Goal: Information Seeking & Learning: Learn about a topic

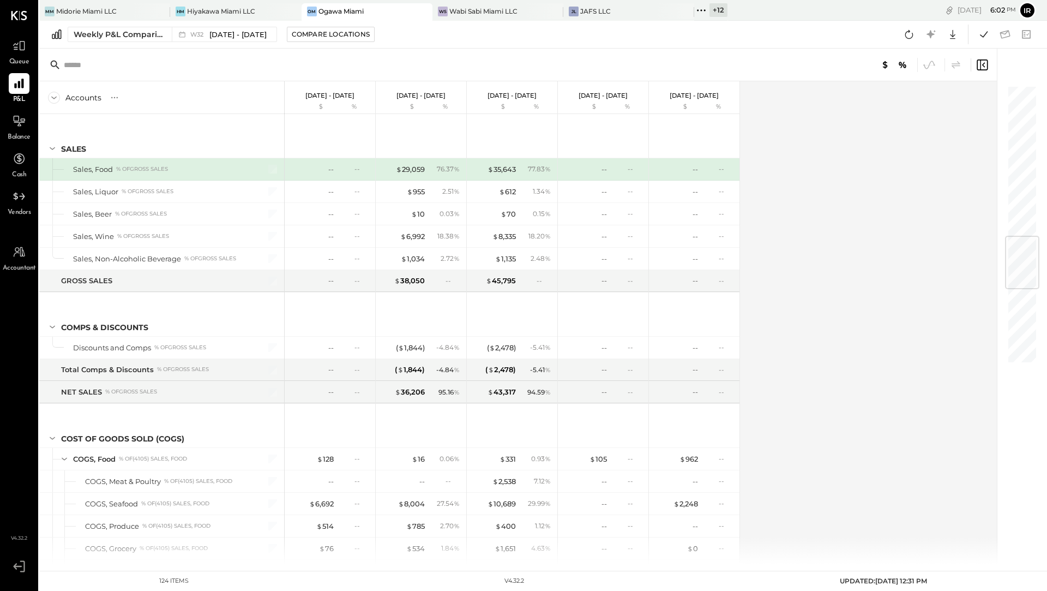
scroll to position [1264, 0]
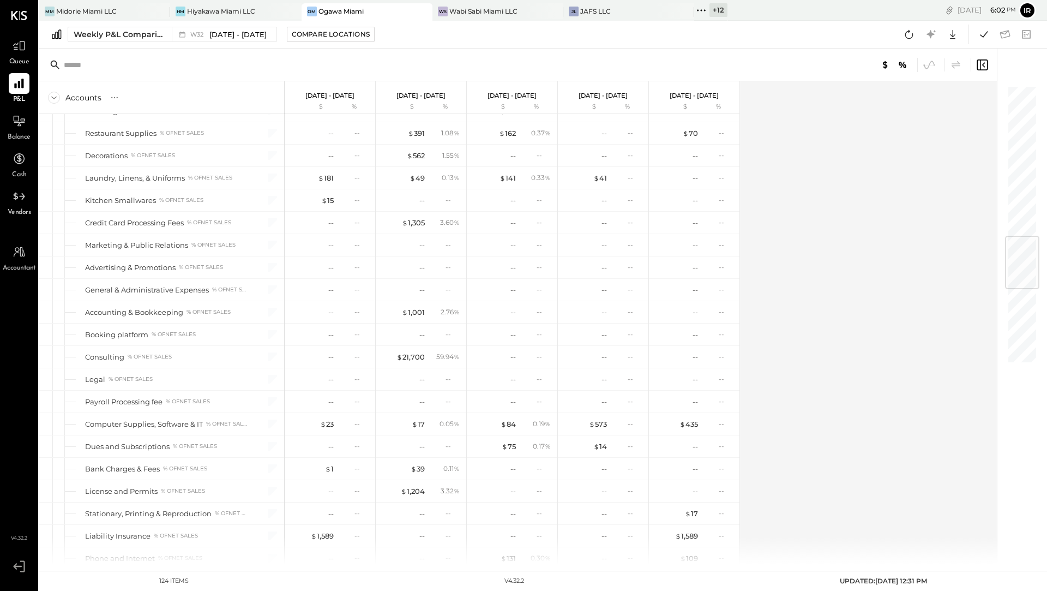
click at [717, 11] on div "+ 12" at bounding box center [718, 10] width 18 height 14
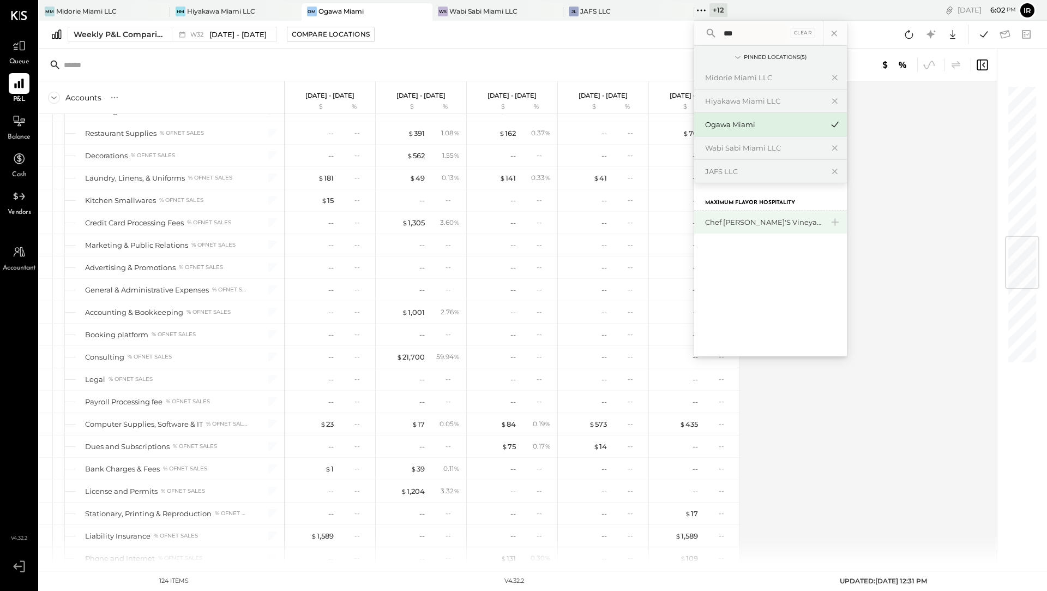
type input "***"
click at [750, 219] on div "Chef [PERSON_NAME]'s Vineyard Restaurant" at bounding box center [764, 222] width 118 height 10
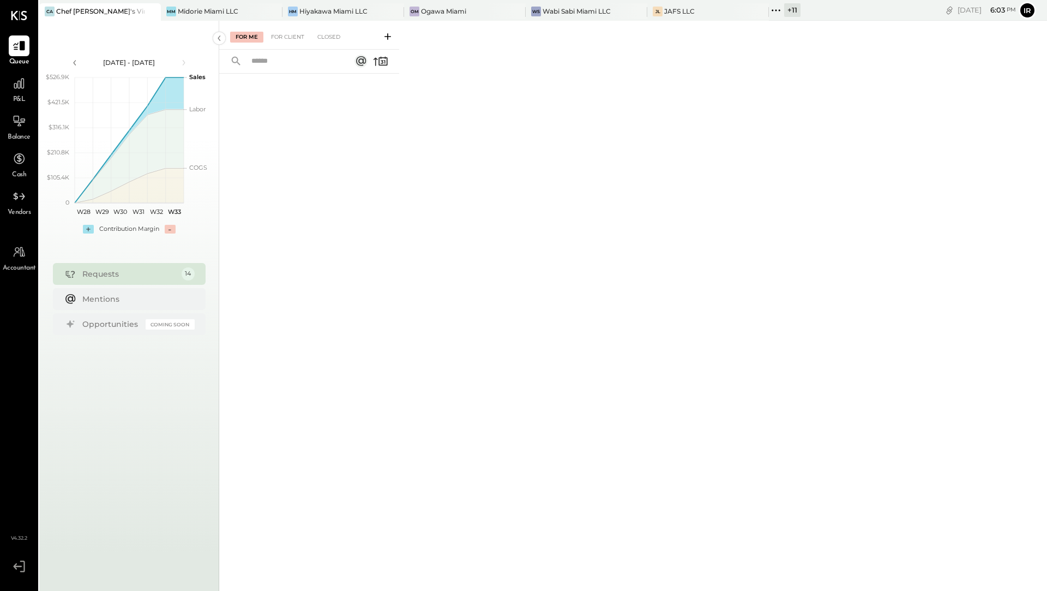
click at [21, 96] on span "P&L" at bounding box center [19, 100] width 13 height 10
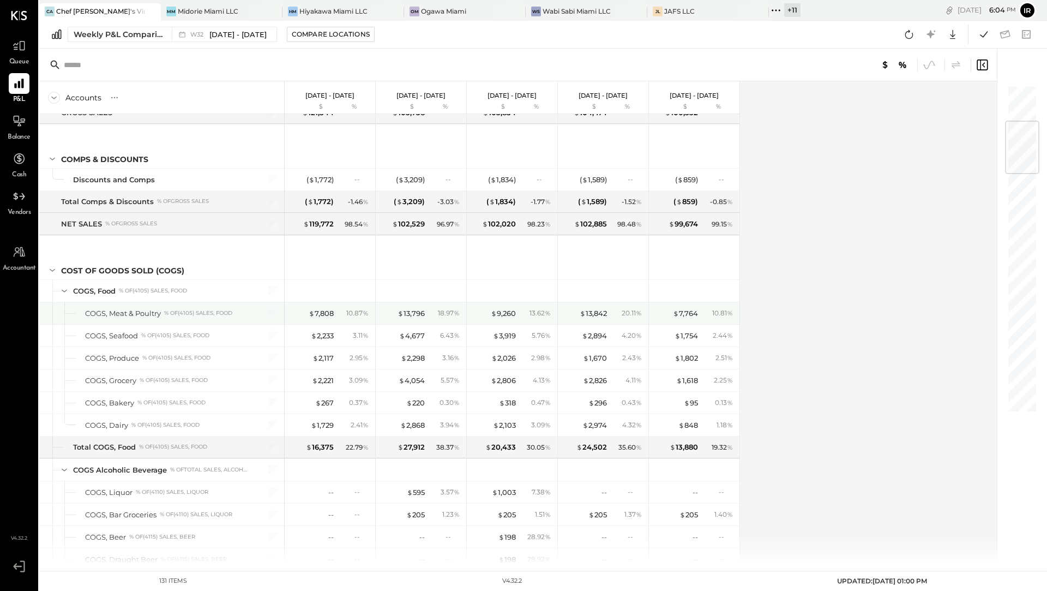
scroll to position [308, 0]
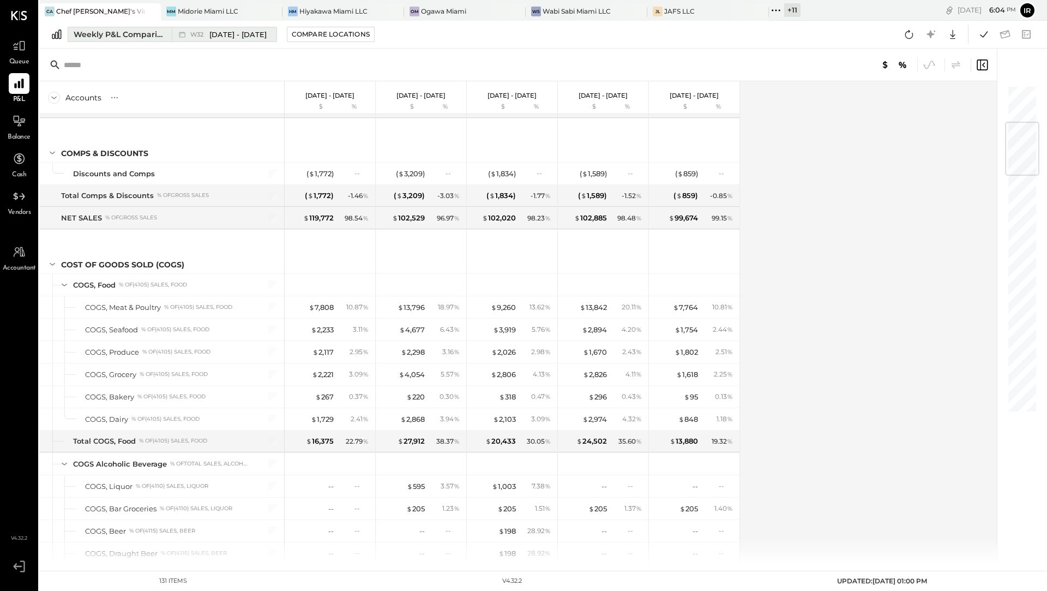
click at [149, 32] on div "Weekly P&L Comparison" at bounding box center [120, 34] width 92 height 11
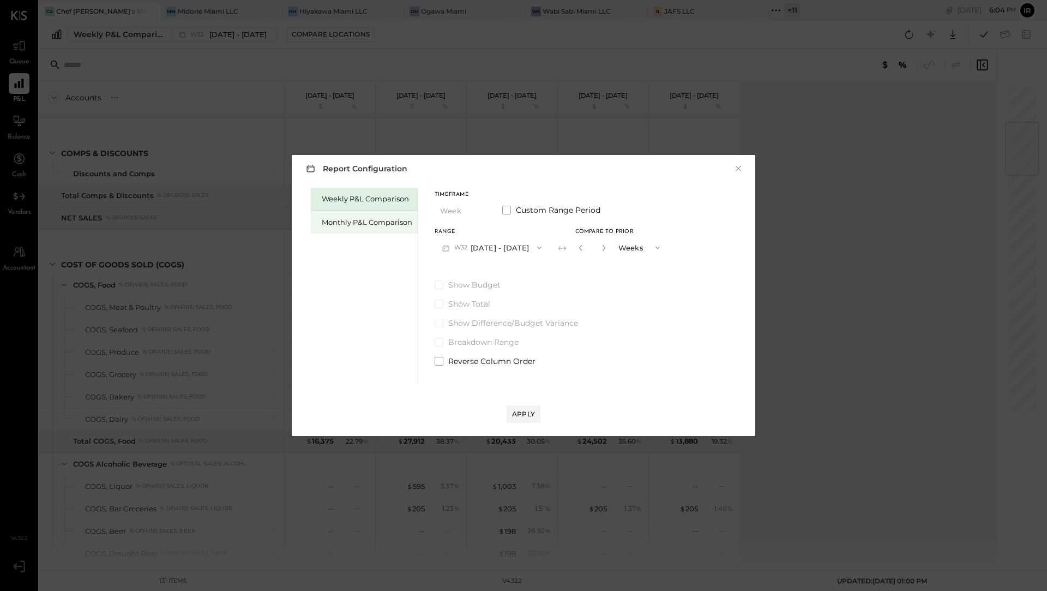
click at [360, 226] on div "Monthly P&L Comparison" at bounding box center [367, 222] width 91 height 10
click at [530, 248] on span "button" at bounding box center [537, 247] width 14 height 9
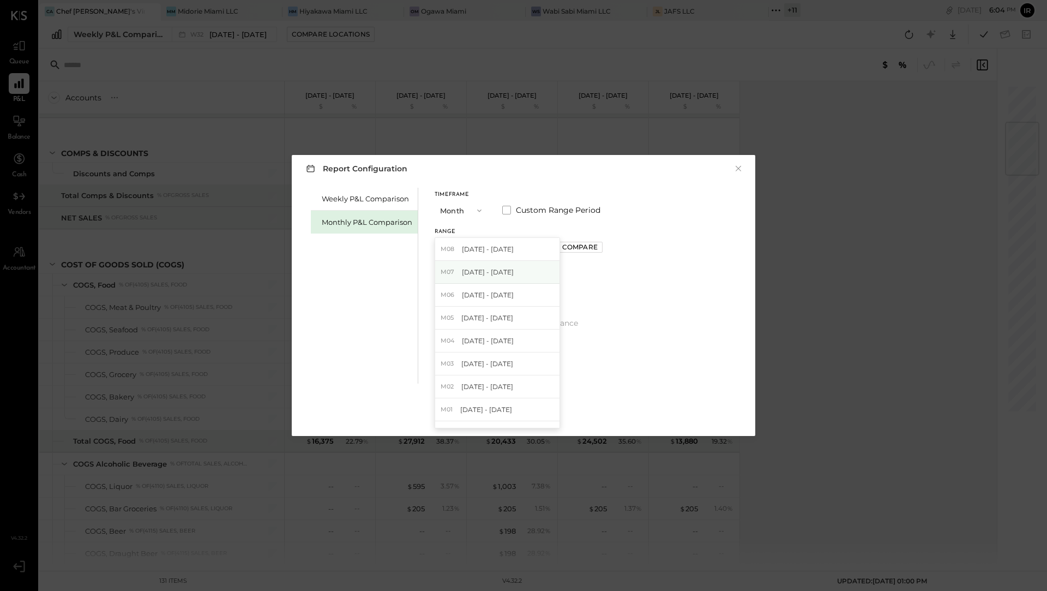
click at [517, 270] on div "M07 [DATE] - [DATE]" at bounding box center [497, 272] width 124 height 23
click at [562, 246] on div "Compare" at bounding box center [579, 246] width 35 height 9
click at [601, 245] on icon "button" at bounding box center [604, 247] width 7 height 7
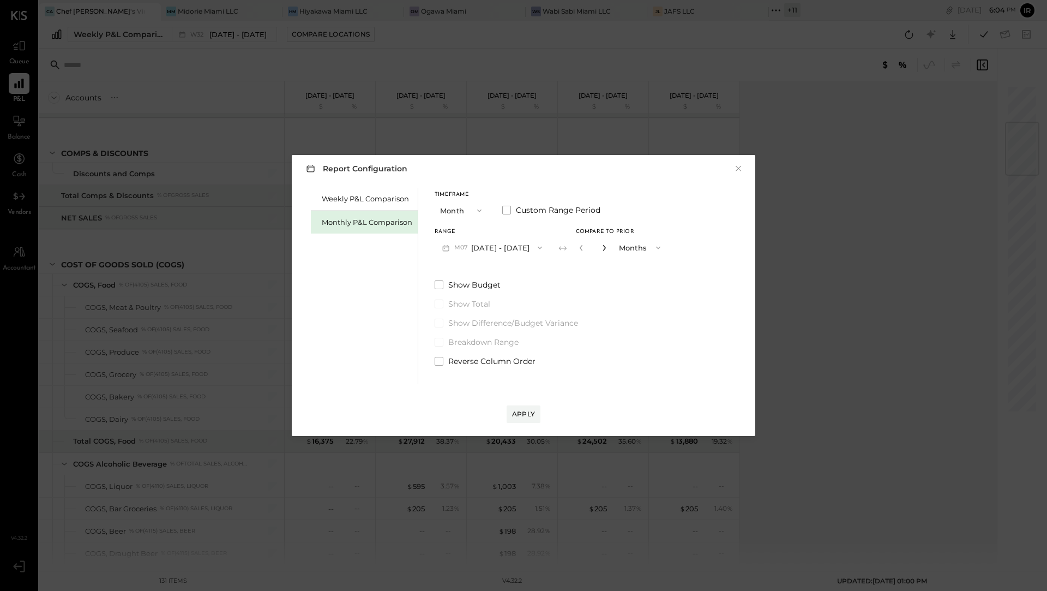
click at [601, 245] on icon "button" at bounding box center [604, 247] width 7 height 7
type input "*"
click at [520, 414] on div "Apply" at bounding box center [523, 413] width 23 height 9
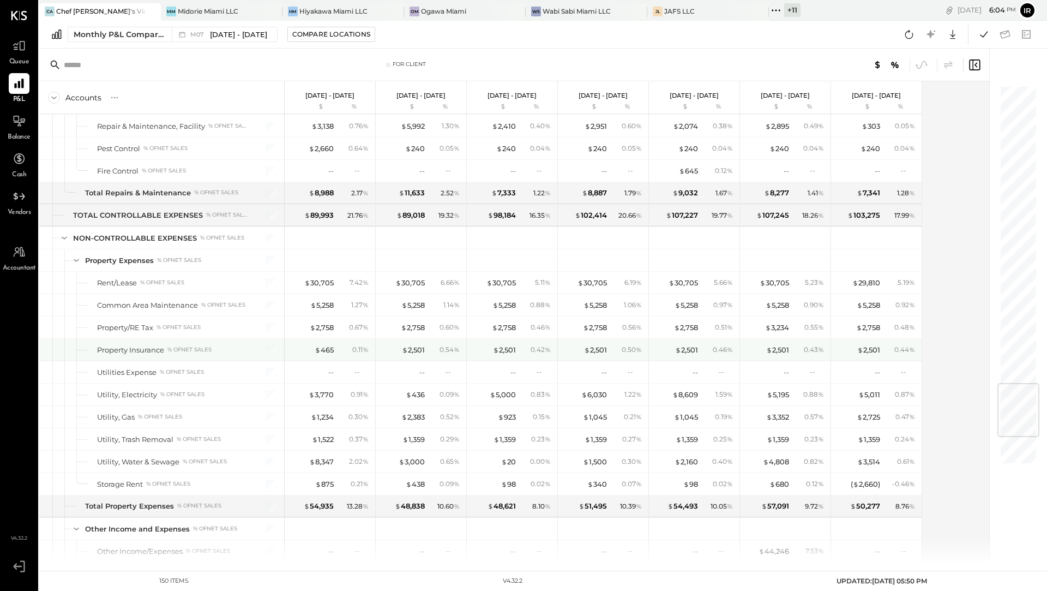
scroll to position [2485, 0]
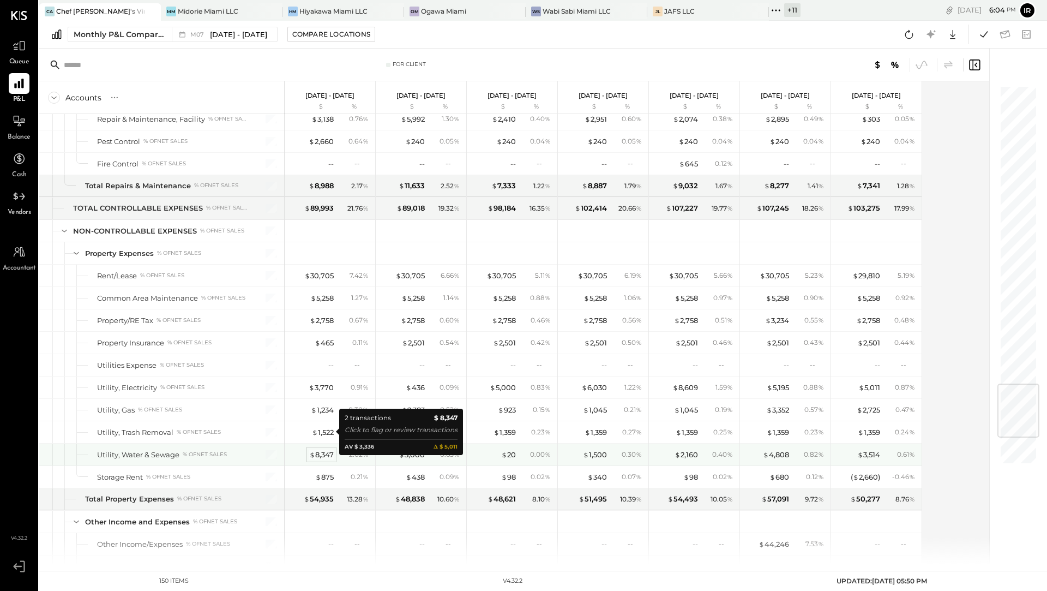
click at [317, 449] on div "$ 8,347" at bounding box center [321, 454] width 25 height 10
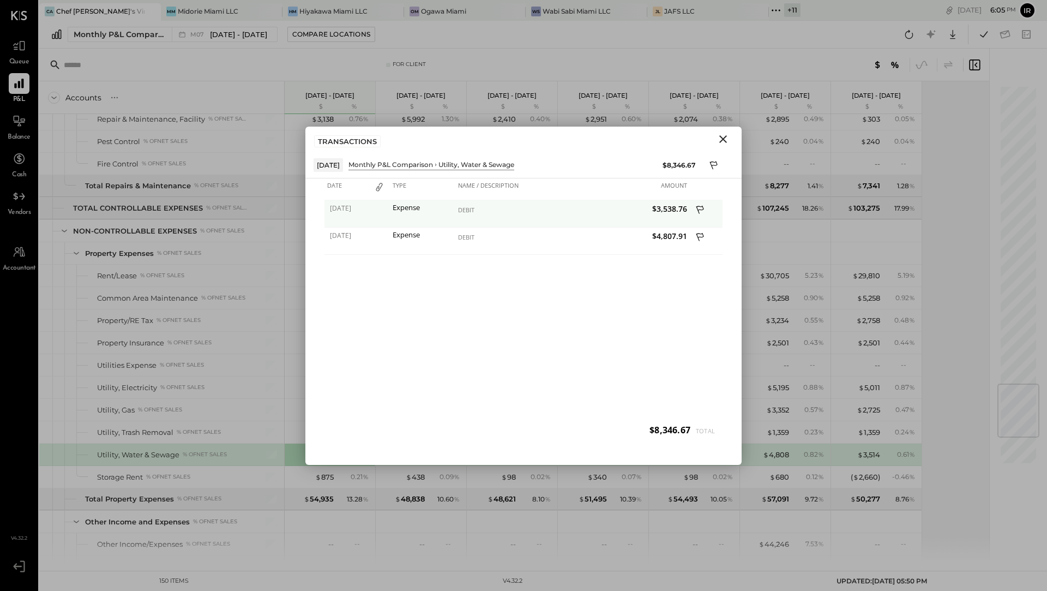
click at [421, 207] on div "Expense" at bounding box center [423, 207] width 60 height 8
click at [721, 138] on icon "Close" at bounding box center [722, 138] width 13 height 13
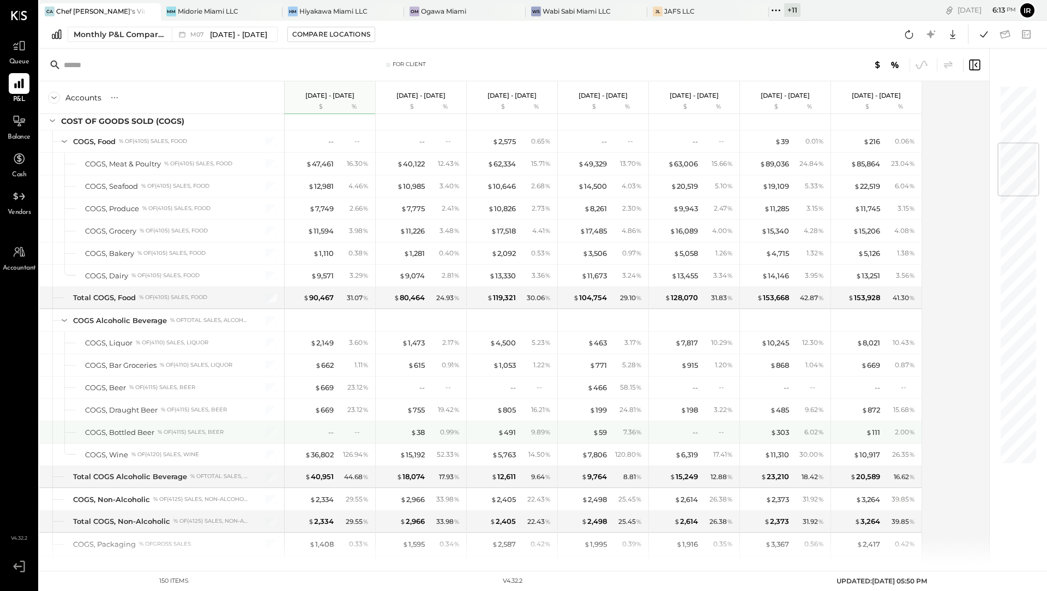
scroll to position [481, 0]
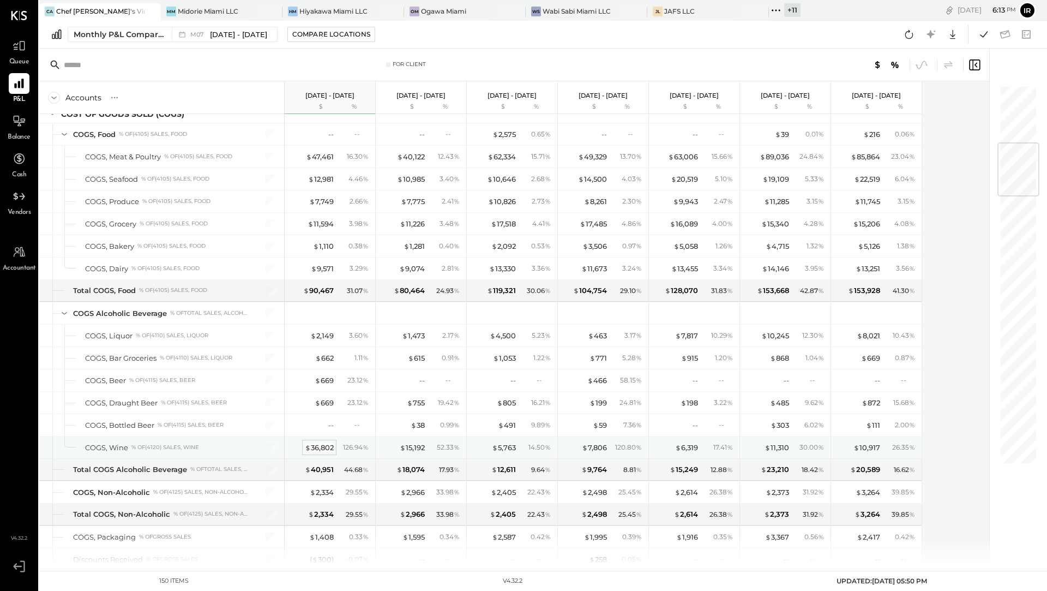
click at [324, 442] on div "$ 36,802" at bounding box center [319, 447] width 29 height 10
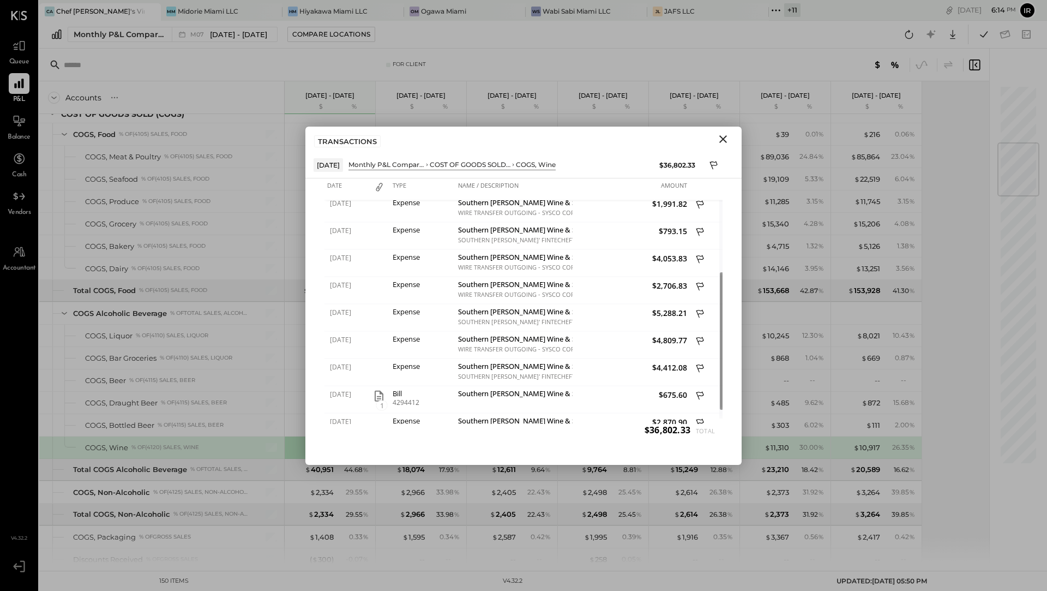
click at [721, 140] on icon "Close" at bounding box center [722, 138] width 13 height 13
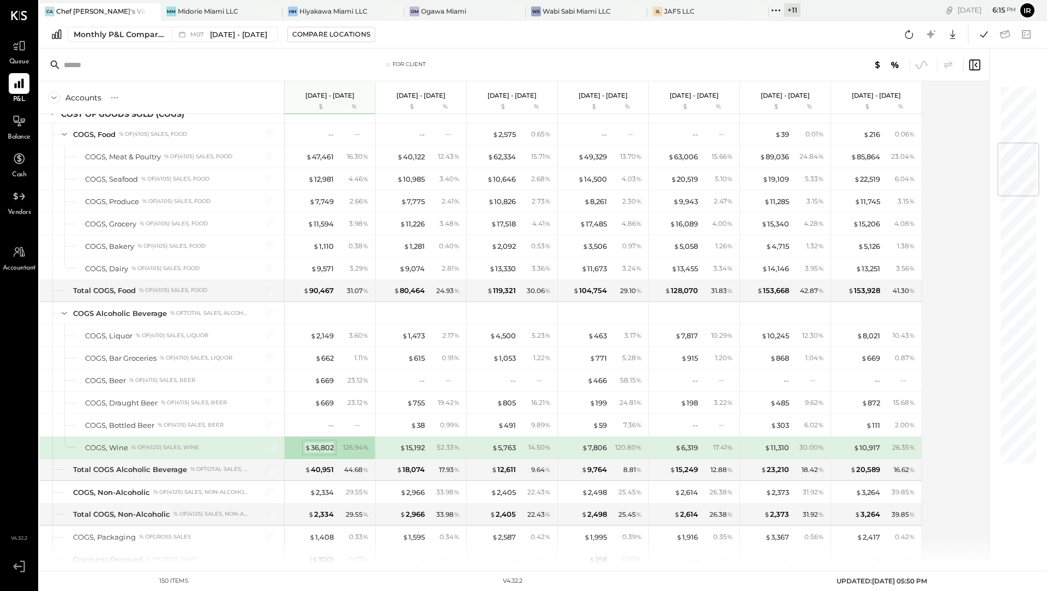
click at [308, 443] on span "$" at bounding box center [308, 447] width 6 height 9
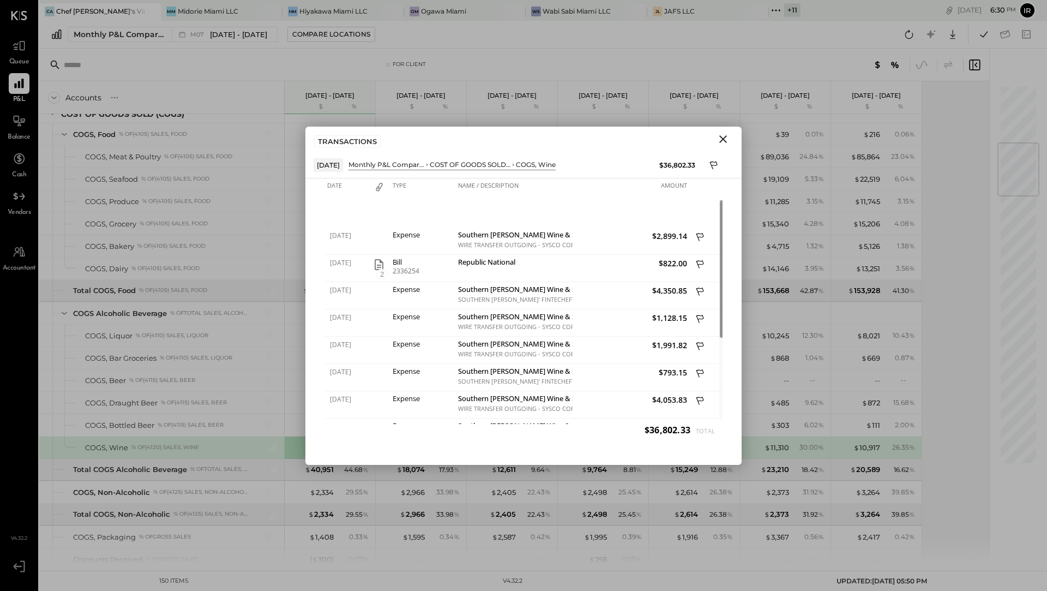
click at [721, 137] on icon "Close" at bounding box center [722, 138] width 13 height 13
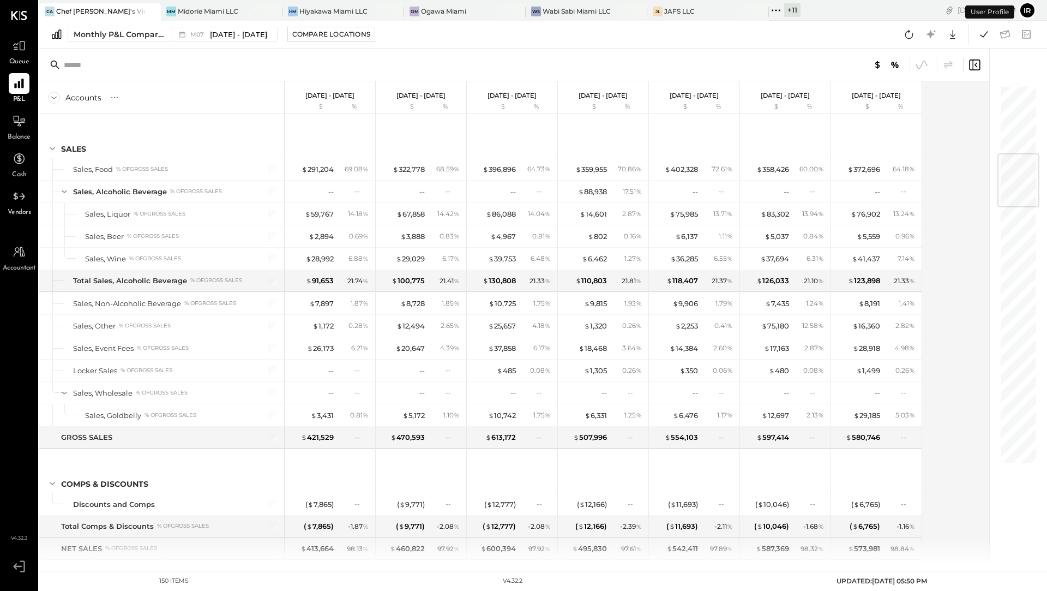
scroll to position [572, 0]
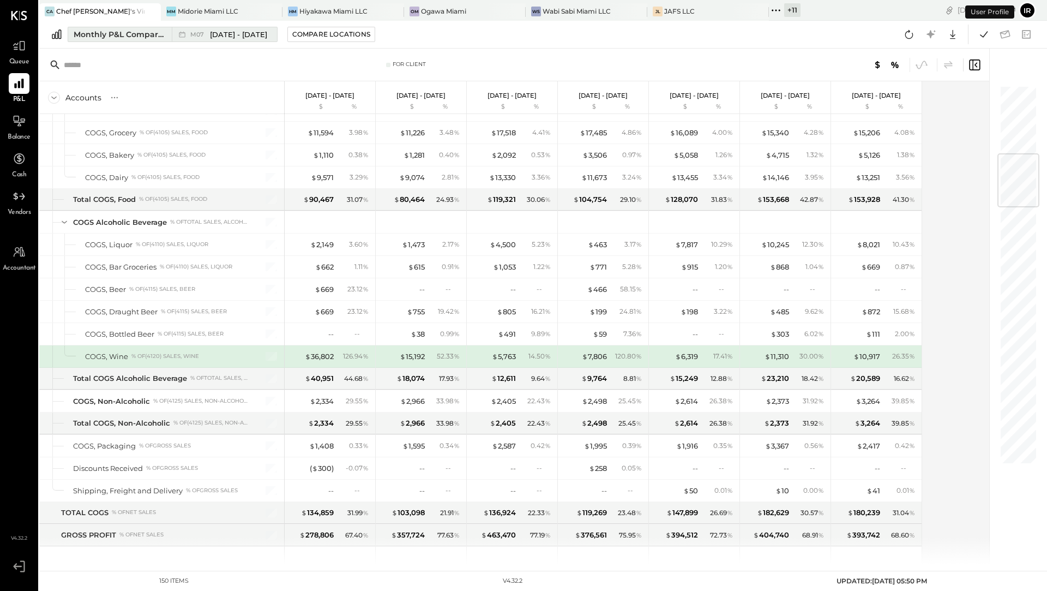
click at [125, 37] on div "Monthly P&L Comparison" at bounding box center [120, 34] width 92 height 11
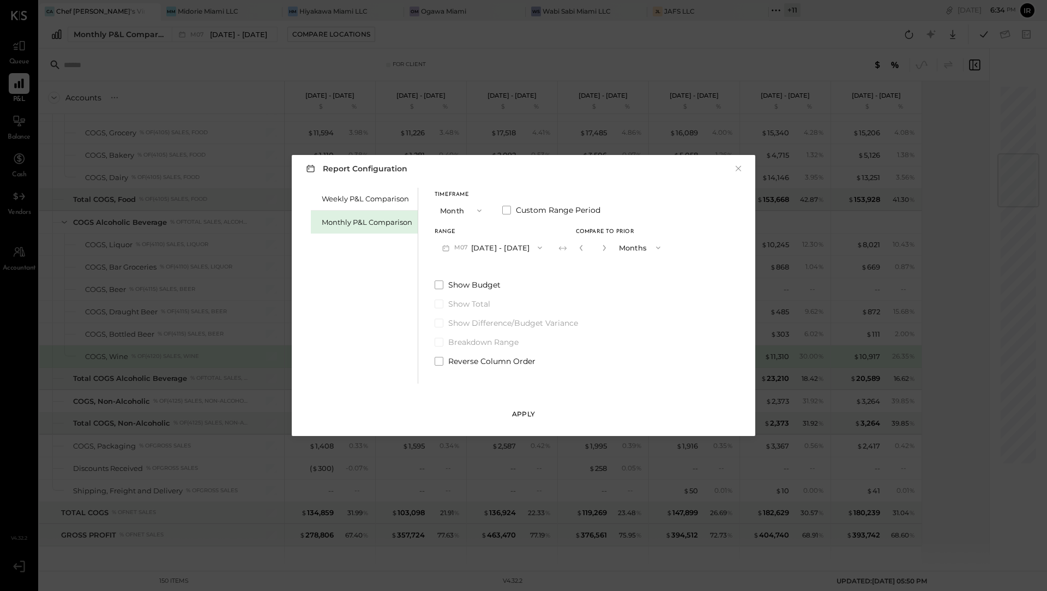
click at [522, 415] on div "Apply" at bounding box center [523, 413] width 23 height 9
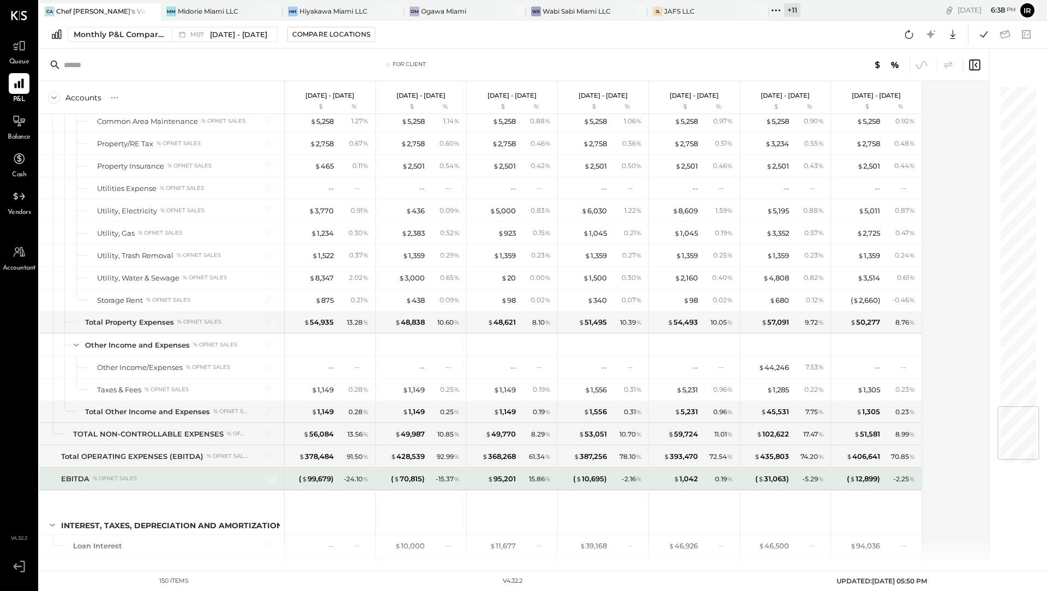
scroll to position [2658, 0]
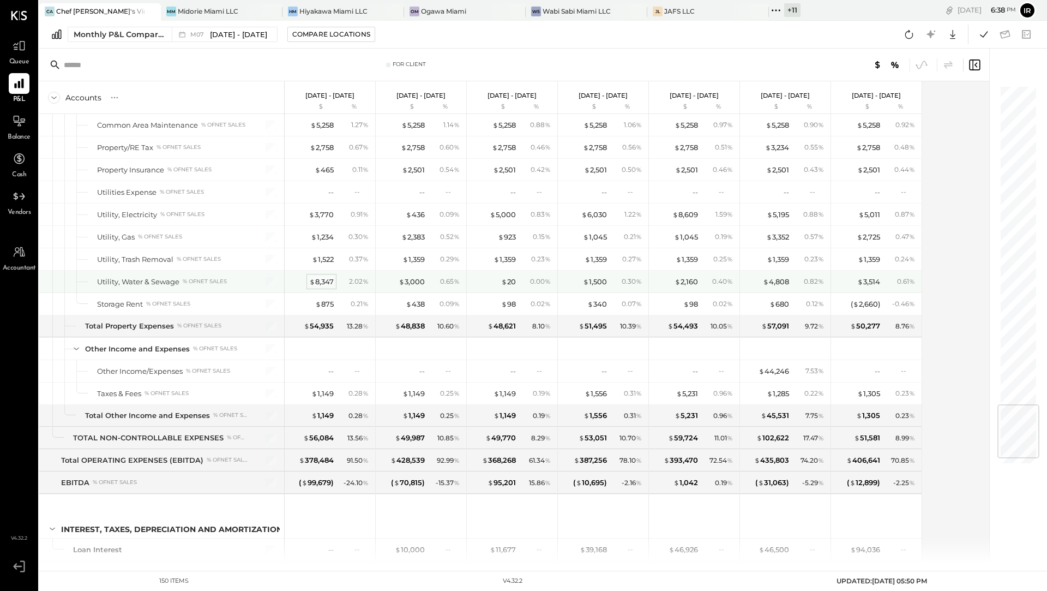
click at [320, 276] on div "$ 8,347" at bounding box center [321, 281] width 25 height 10
